Goal: Transaction & Acquisition: Book appointment/travel/reservation

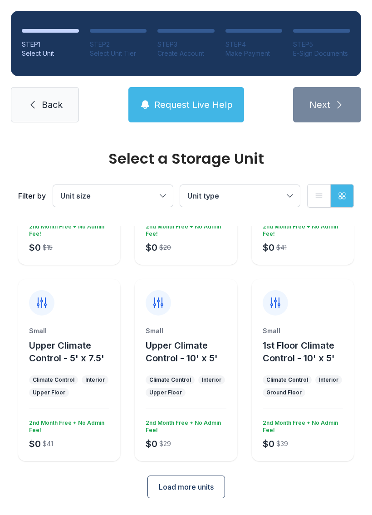
scroll to position [144, 0]
click at [189, 494] on button "Load more units" at bounding box center [185, 487] width 77 height 23
click at [192, 483] on span "Load more units" at bounding box center [186, 487] width 55 height 11
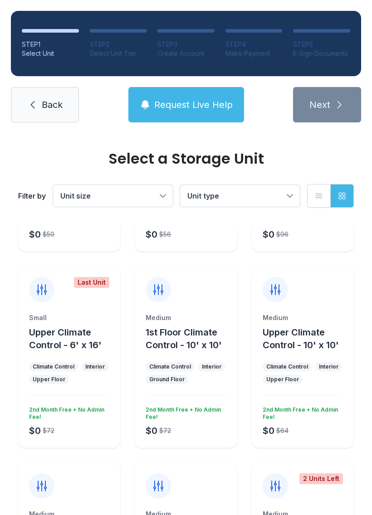
scroll to position [747, 0]
click at [225, 295] on div at bounding box center [186, 284] width 102 height 36
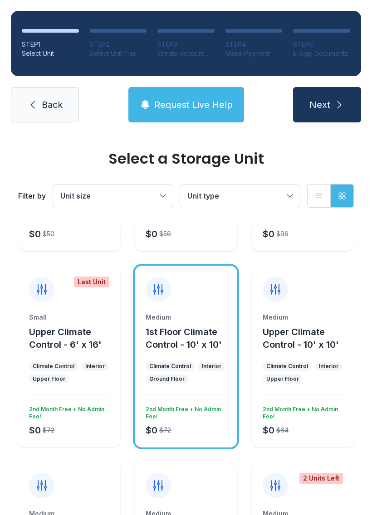
click at [331, 99] on button "Next" at bounding box center [327, 104] width 68 height 35
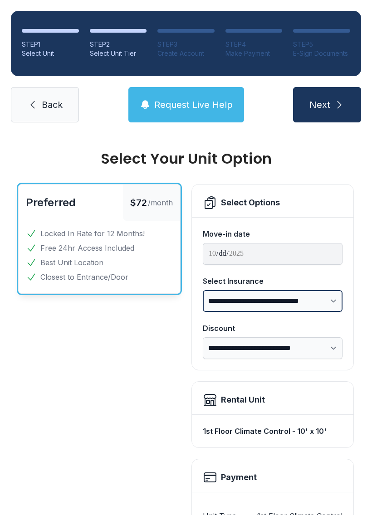
click at [312, 301] on select "**********" at bounding box center [273, 301] width 140 height 22
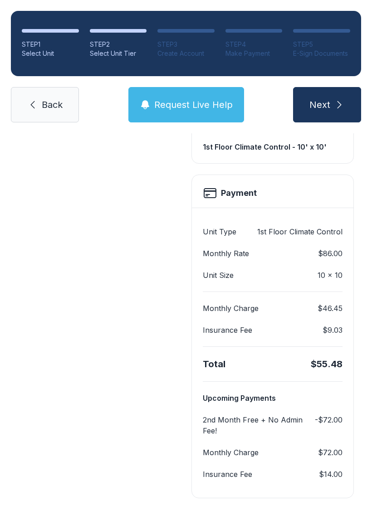
scroll to position [284, 0]
click at [34, 94] on link "Back" at bounding box center [45, 104] width 68 height 35
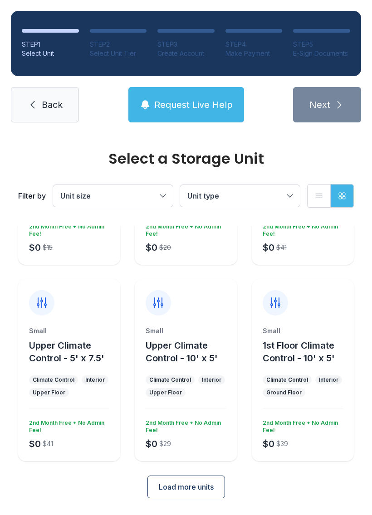
scroll to position [144, 0]
click at [175, 483] on span "Load more units" at bounding box center [186, 487] width 55 height 11
click at [190, 492] on span "Load more units" at bounding box center [186, 487] width 55 height 11
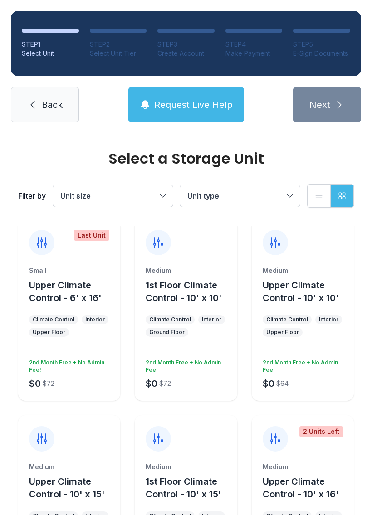
scroll to position [792, 0]
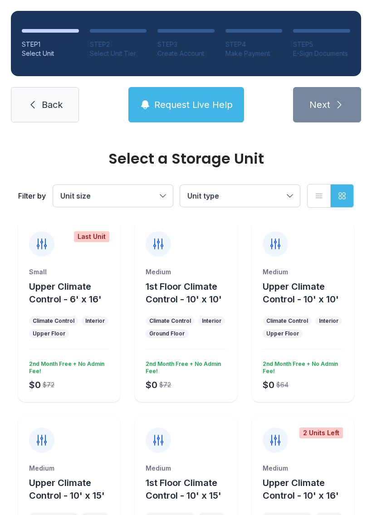
click at [175, 297] on span "1st Floor Climate Control - 10' x 10'" at bounding box center [183, 293] width 76 height 24
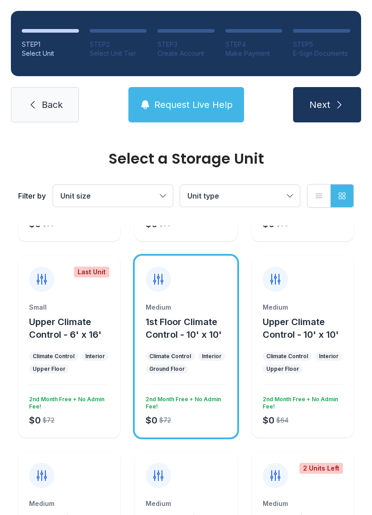
scroll to position [756, 0]
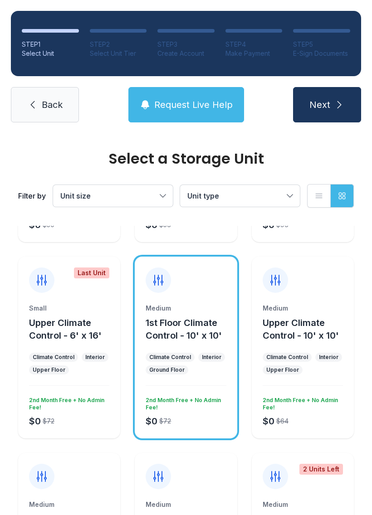
click at [317, 101] on span "Next" at bounding box center [319, 104] width 21 height 13
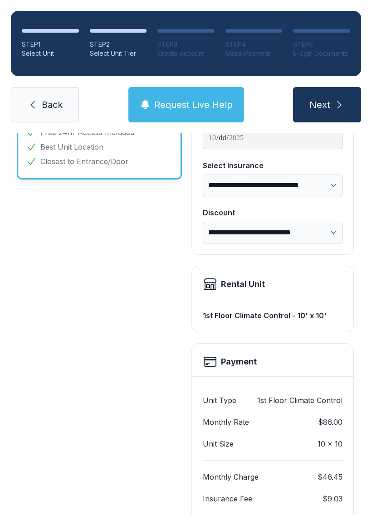
scroll to position [116, 0]
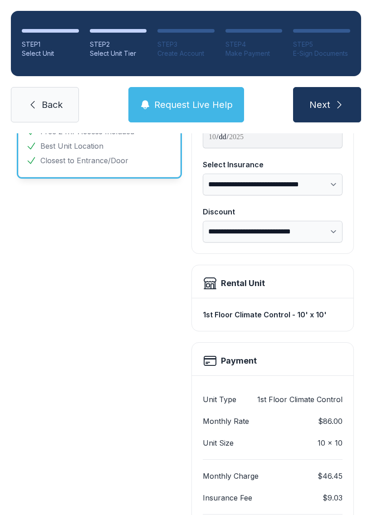
click at [325, 100] on span "Next" at bounding box center [319, 104] width 21 height 13
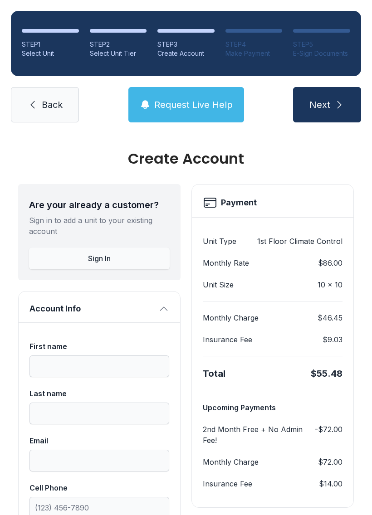
click at [46, 97] on link "Back" at bounding box center [45, 104] width 68 height 35
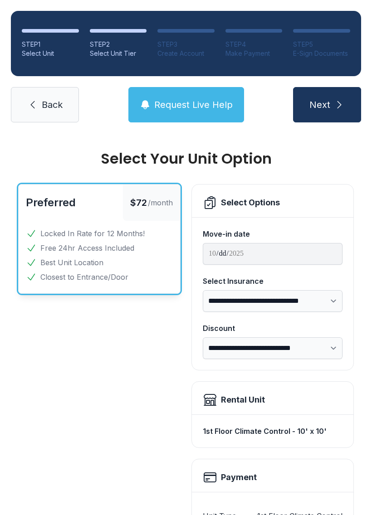
click at [114, 359] on div "Preferred $72 /month Locked In Rate for 12 Months! Free 24hr Access Included Be…" at bounding box center [99, 483] width 162 height 598
click at [43, 99] on span "Back" at bounding box center [52, 104] width 21 height 13
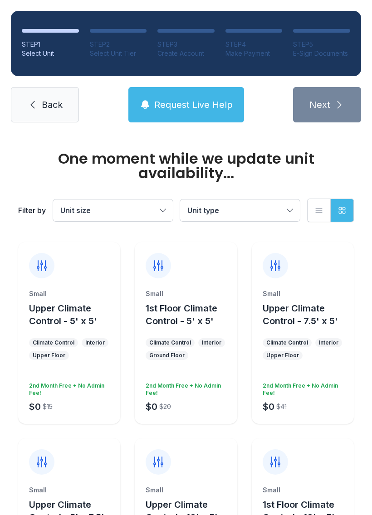
click at [44, 111] on link "Back" at bounding box center [45, 104] width 68 height 35
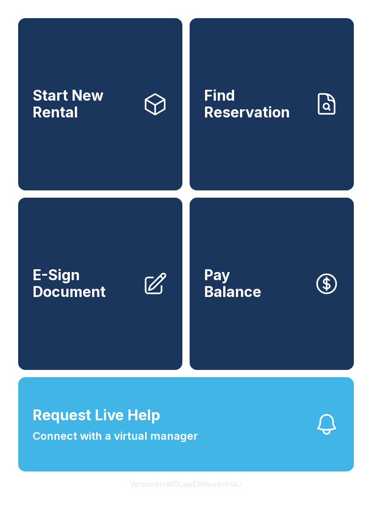
click at [108, 129] on link "Start New Rental" at bounding box center [100, 104] width 164 height 172
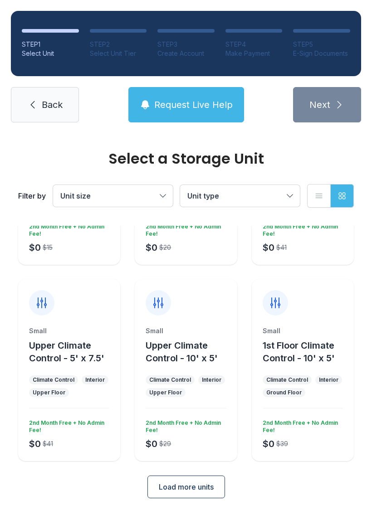
scroll to position [144, 0]
click at [184, 488] on span "Load more units" at bounding box center [186, 487] width 55 height 11
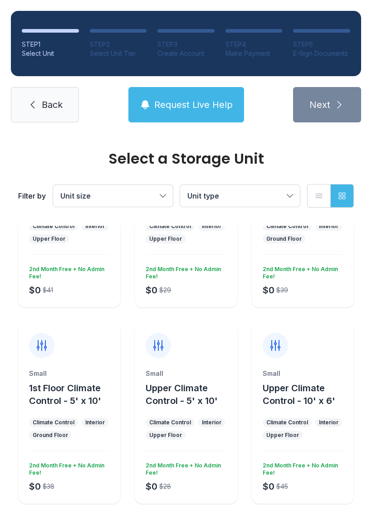
scroll to position [299, 0]
click at [195, 382] on span "Upper Climate Control - 5' x 10'" at bounding box center [181, 394] width 72 height 24
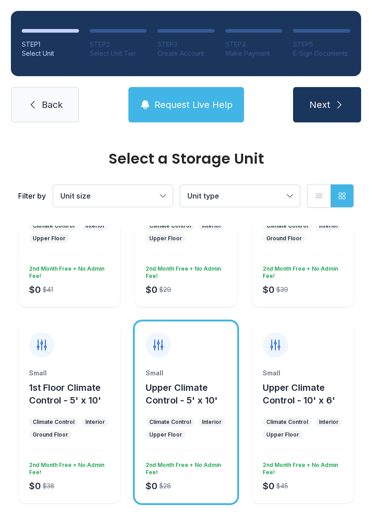
click at [334, 110] on icon "submit" at bounding box center [338, 104] width 11 height 11
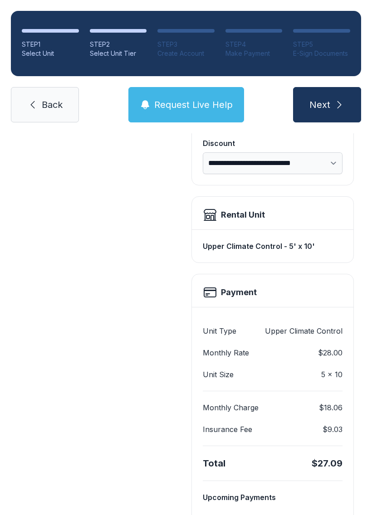
scroll to position [185, 0]
click at [256, 237] on div "Upper Climate Control - 5' x 10'" at bounding box center [273, 246] width 140 height 18
click at [52, 116] on link "Back" at bounding box center [45, 104] width 68 height 35
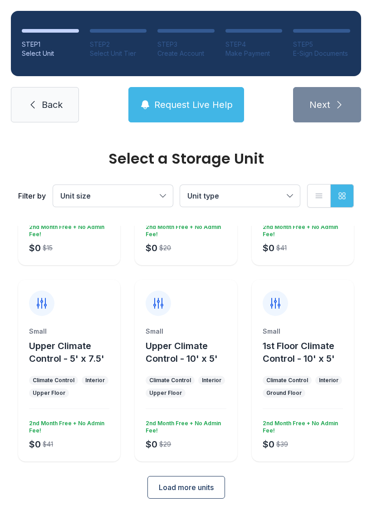
click at [177, 485] on span "Load more units" at bounding box center [186, 487] width 55 height 11
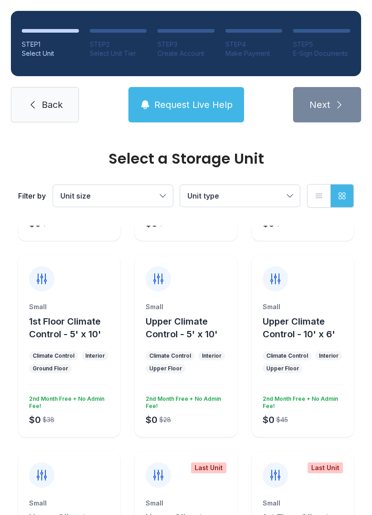
scroll to position [368, 0]
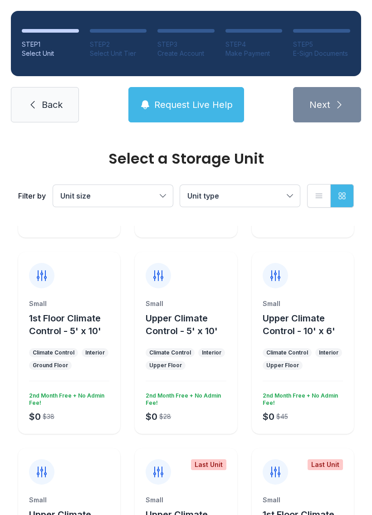
click at [198, 312] on button "Upper Climate Control - 5' x 10'" at bounding box center [188, 324] width 87 height 25
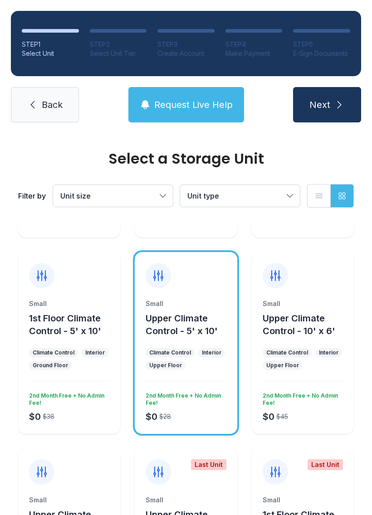
click at [340, 110] on icon "submit" at bounding box center [338, 104] width 11 height 11
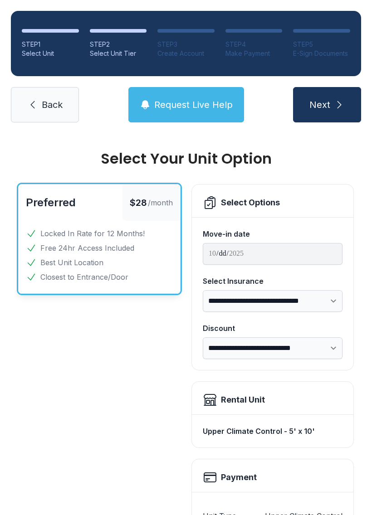
click at [330, 96] on button "Next" at bounding box center [327, 104] width 68 height 35
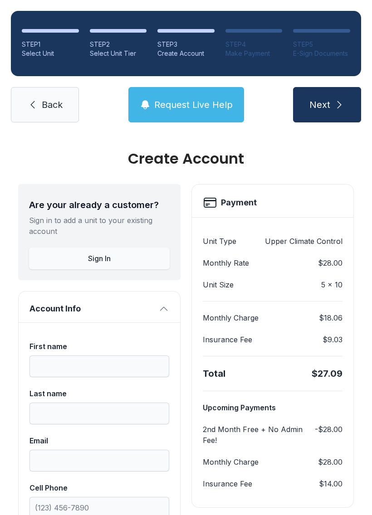
click at [43, 106] on span "Back" at bounding box center [52, 104] width 21 height 13
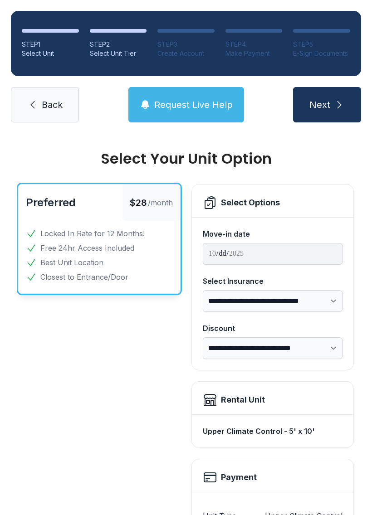
click at [55, 89] on link "Back" at bounding box center [45, 104] width 68 height 35
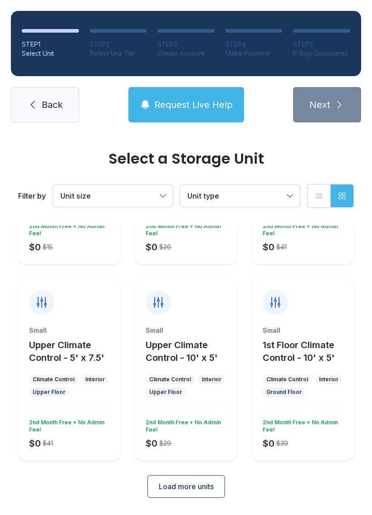
scroll to position [144, 0]
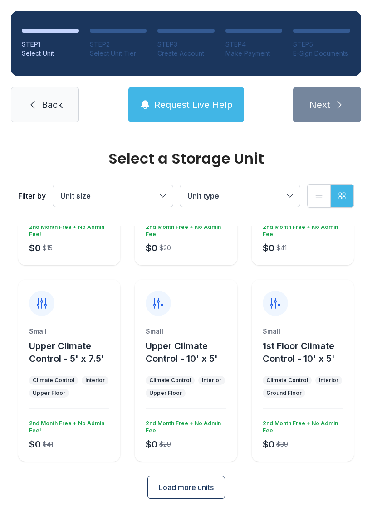
click at [191, 485] on span "Load more units" at bounding box center [186, 487] width 55 height 11
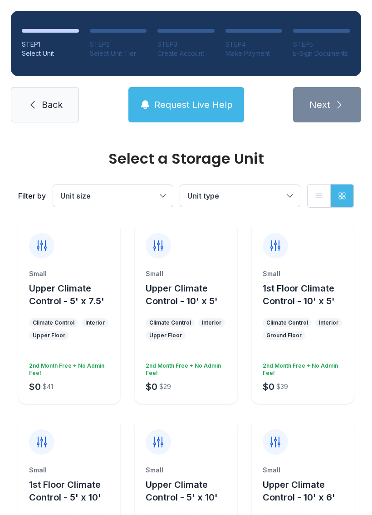
scroll to position [200, 0]
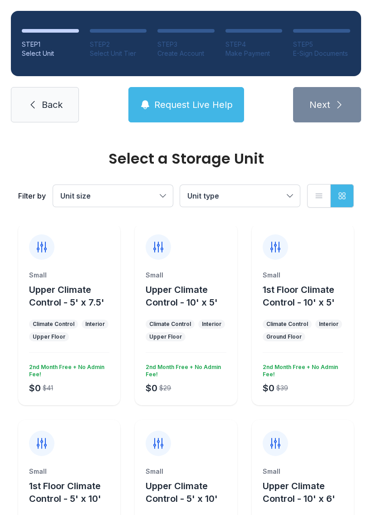
click at [198, 293] on span "Upper Climate Control - 10' x 5'" at bounding box center [181, 296] width 72 height 24
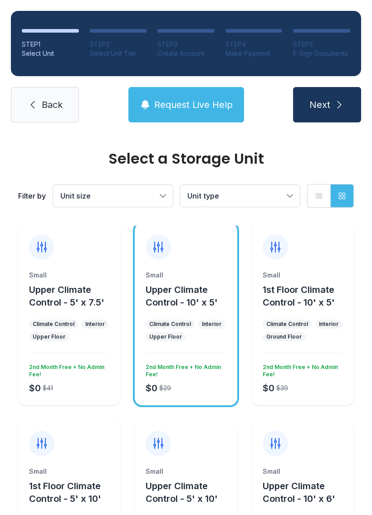
click at [329, 101] on span "Next" at bounding box center [319, 104] width 21 height 13
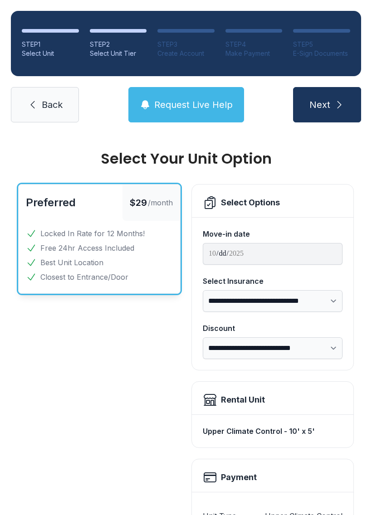
scroll to position [-1, 0]
click at [63, 103] on link "Back" at bounding box center [45, 104] width 68 height 35
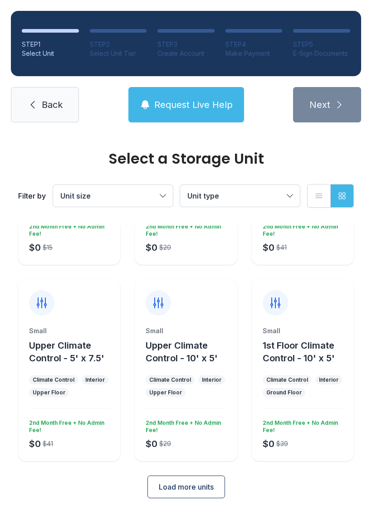
scroll to position [144, 0]
click at [178, 485] on span "Load more units" at bounding box center [186, 487] width 55 height 11
